Goal: Task Accomplishment & Management: Use online tool/utility

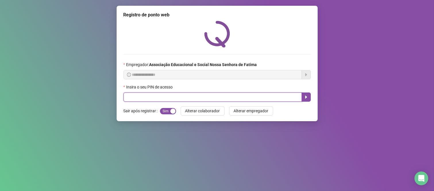
click at [267, 95] on input "text" at bounding box center [213, 97] width 178 height 9
type input "****"
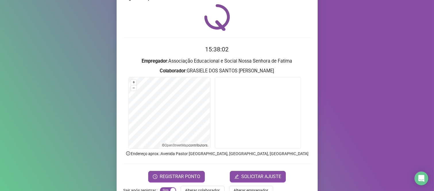
scroll to position [32, 0]
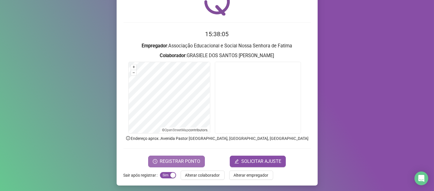
click at [176, 160] on span "REGISTRAR PONTO" at bounding box center [180, 161] width 41 height 7
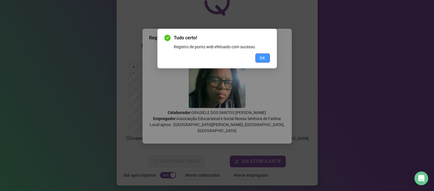
click at [259, 57] on button "OK" at bounding box center [262, 57] width 15 height 9
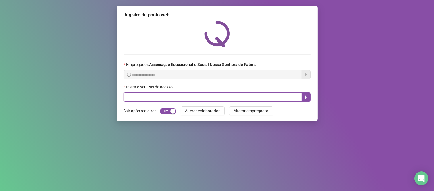
click at [139, 102] on input "text" at bounding box center [213, 97] width 178 height 9
type input "***"
click at [307, 99] on icon "caret-right" at bounding box center [306, 97] width 5 height 5
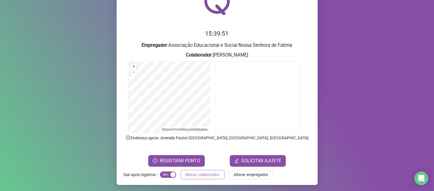
scroll to position [33, 0]
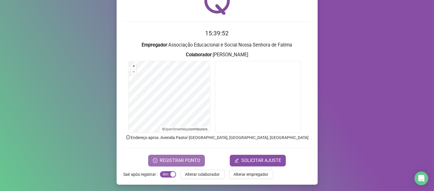
click at [182, 157] on span "REGISTRAR PONTO" at bounding box center [180, 160] width 41 height 7
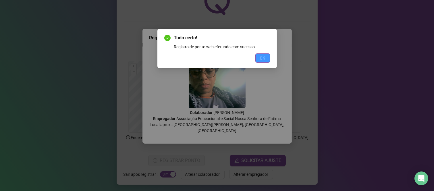
click at [262, 59] on span "OK" at bounding box center [262, 58] width 5 height 6
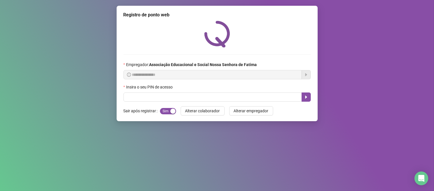
scroll to position [0, 0]
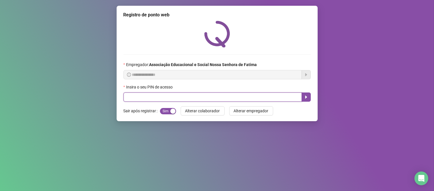
click at [151, 99] on input "text" at bounding box center [213, 97] width 178 height 9
type input "***"
click at [307, 97] on icon "caret-right" at bounding box center [306, 97] width 5 height 5
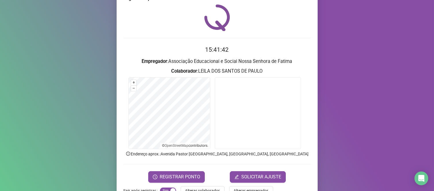
scroll to position [33, 0]
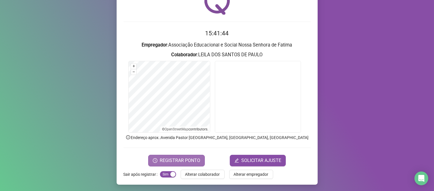
click at [191, 163] on span "REGISTRAR PONTO" at bounding box center [180, 160] width 41 height 7
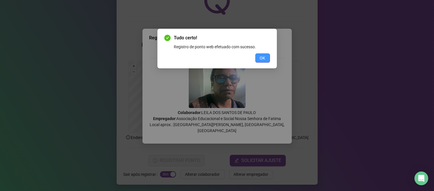
click at [262, 61] on span "OK" at bounding box center [262, 58] width 5 height 6
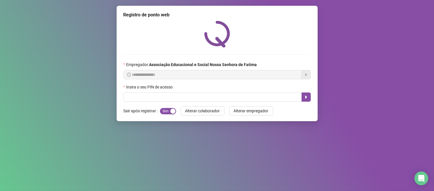
scroll to position [0, 0]
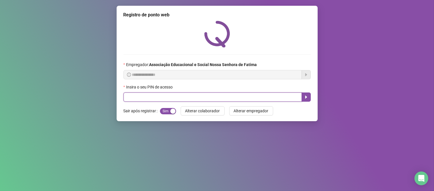
click at [242, 99] on input "text" at bounding box center [213, 97] width 178 height 9
type input "***"
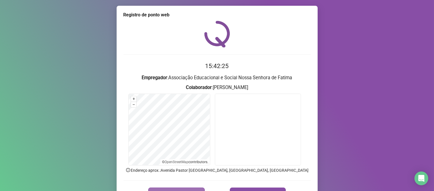
click at [193, 190] on span "REGISTRAR PONTO" at bounding box center [180, 193] width 41 height 7
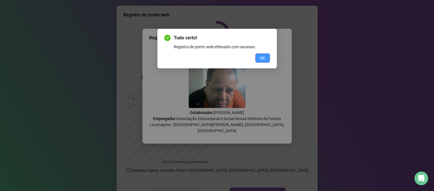
click at [265, 62] on button "OK" at bounding box center [262, 57] width 15 height 9
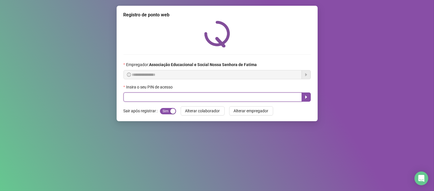
click at [254, 98] on input "text" at bounding box center [213, 97] width 178 height 9
click at [235, 96] on input "text" at bounding box center [213, 97] width 178 height 9
type input "****"
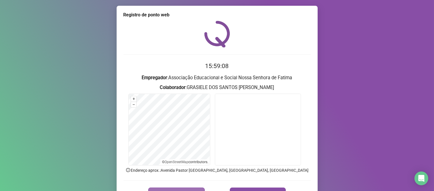
click at [184, 188] on button "REGISTRAR PONTO" at bounding box center [176, 193] width 57 height 11
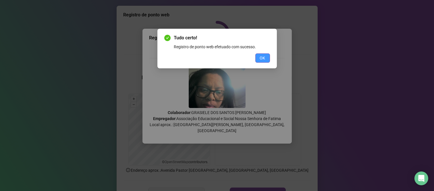
click at [255, 56] on button "OK" at bounding box center [262, 57] width 15 height 9
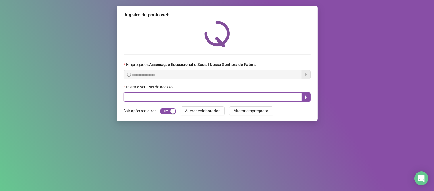
click at [170, 99] on input "text" at bounding box center [213, 97] width 178 height 9
type input "***"
click at [308, 101] on button "button" at bounding box center [306, 97] width 9 height 9
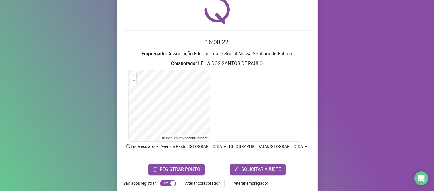
scroll to position [33, 0]
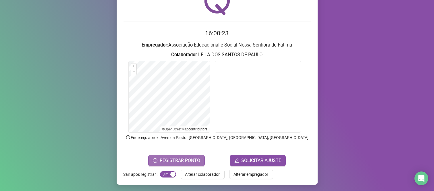
click at [195, 160] on span "REGISTRAR PONTO" at bounding box center [180, 160] width 41 height 7
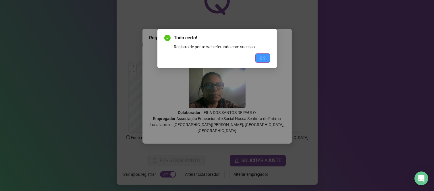
click at [259, 59] on button "OK" at bounding box center [262, 57] width 15 height 9
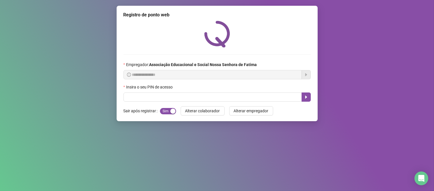
scroll to position [0, 0]
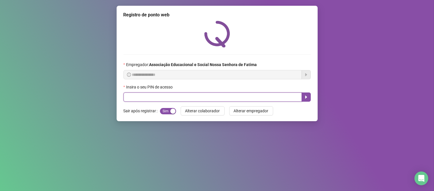
click at [147, 100] on input "text" at bounding box center [213, 97] width 178 height 9
type input "***"
click at [307, 97] on icon "caret-right" at bounding box center [306, 97] width 5 height 5
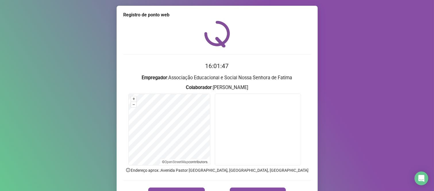
scroll to position [32, 0]
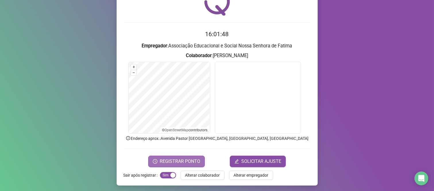
click at [168, 158] on span "REGISTRAR PONTO" at bounding box center [180, 161] width 41 height 7
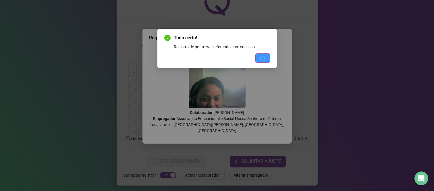
click at [263, 56] on span "OK" at bounding box center [262, 58] width 5 height 6
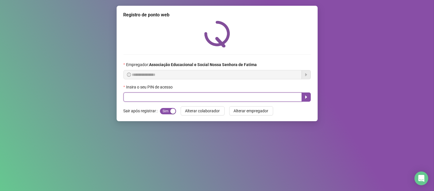
click at [280, 99] on input "text" at bounding box center [213, 97] width 178 height 9
type input "***"
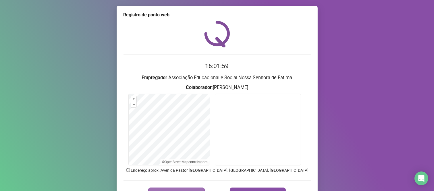
click at [196, 188] on button "REGISTRAR PONTO" at bounding box center [176, 193] width 57 height 11
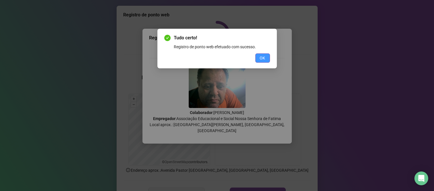
click at [267, 58] on button "OK" at bounding box center [262, 57] width 15 height 9
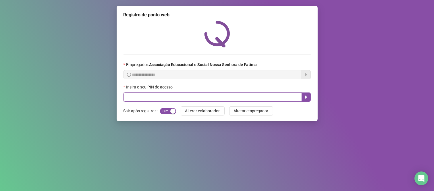
click at [260, 96] on input "text" at bounding box center [213, 97] width 178 height 9
type input "***"
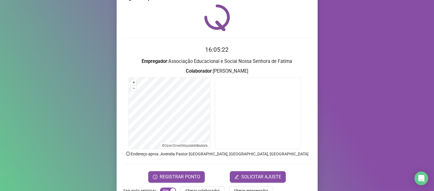
scroll to position [32, 0]
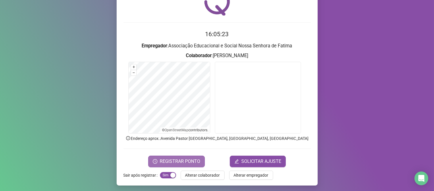
click at [193, 159] on span "REGISTRAR PONTO" at bounding box center [180, 161] width 41 height 7
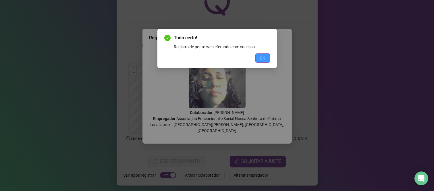
click at [266, 57] on button "OK" at bounding box center [262, 57] width 15 height 9
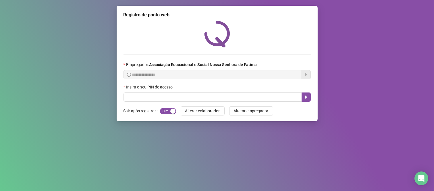
scroll to position [0, 0]
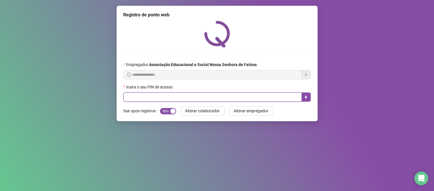
click at [281, 101] on input "text" at bounding box center [213, 97] width 178 height 9
type input "*"
click at [281, 101] on input "*" at bounding box center [213, 97] width 178 height 9
type input "***"
click at [309, 99] on button "button" at bounding box center [306, 97] width 9 height 9
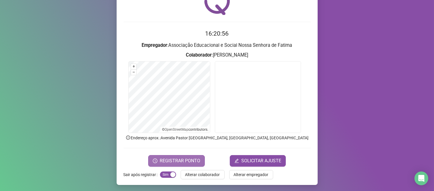
scroll to position [33, 0]
click at [191, 160] on span "REGISTRAR PONTO" at bounding box center [180, 160] width 41 height 7
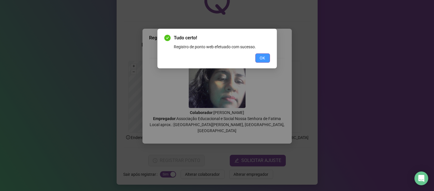
click at [262, 59] on span "OK" at bounding box center [262, 58] width 5 height 6
